Goal: Understand process/instructions

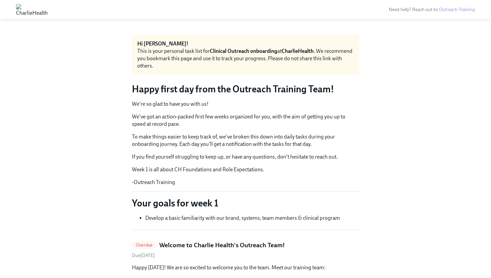
scroll to position [1114, 0]
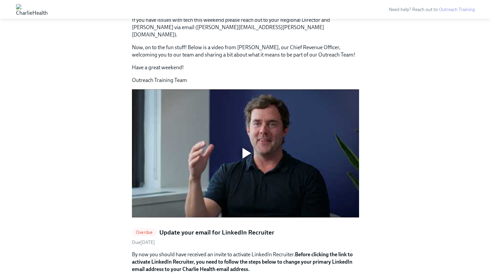
scroll to position [493, 0]
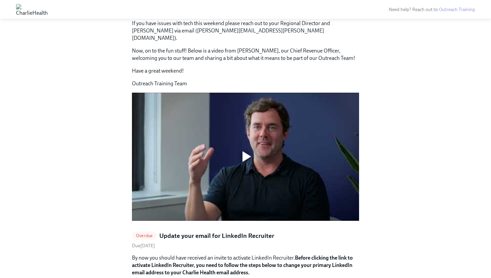
click at [248, 151] on div at bounding box center [247, 156] width 9 height 11
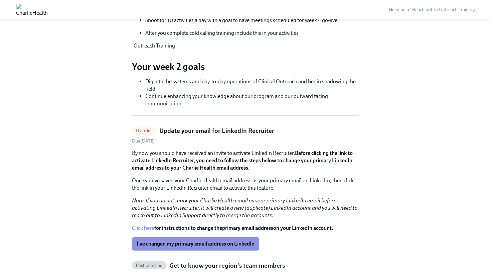
scroll to position [157, 0]
